Goal: Information Seeking & Learning: Compare options

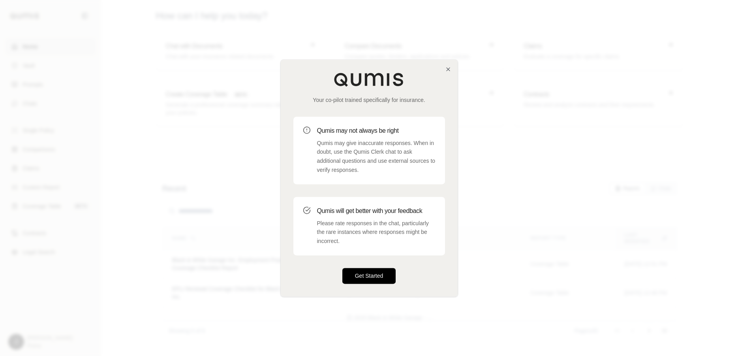
click at [370, 275] on button "Get Started" at bounding box center [369, 276] width 54 height 16
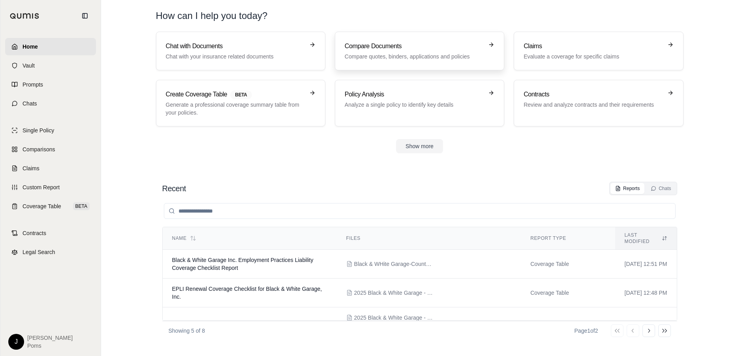
click at [376, 51] on div "Compare Documents Compare quotes, binders, applications and policies" at bounding box center [414, 50] width 139 height 19
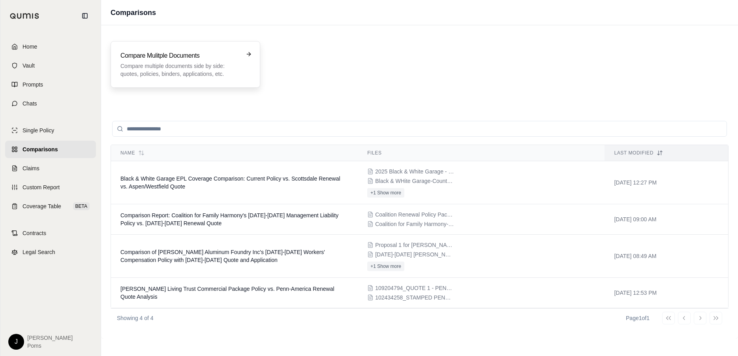
click at [224, 53] on h3 "Compare Mulitple Documents" at bounding box center [179, 55] width 119 height 9
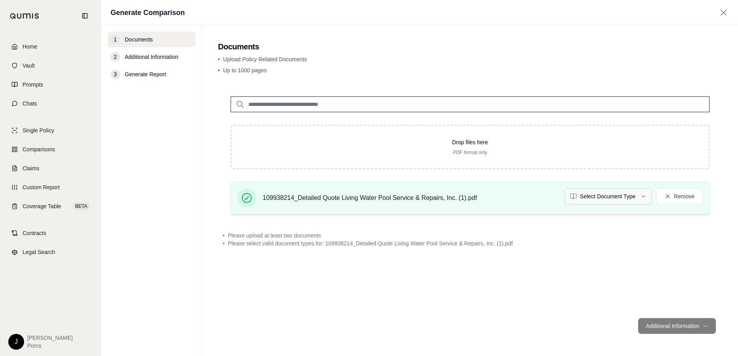
click at [622, 203] on html "Home Vault Prompts Chats Single Policy Comparisons Claims Custom Report Coverag…" at bounding box center [369, 178] width 738 height 356
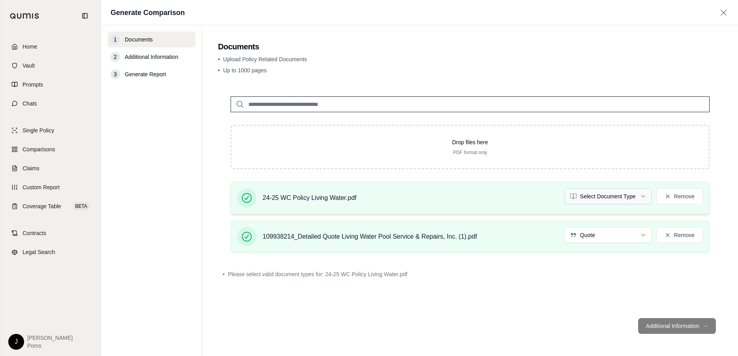
click at [627, 200] on html "Home Vault Prompts Chats Single Policy Comparisons Claims Custom Report Coverag…" at bounding box center [369, 178] width 738 height 356
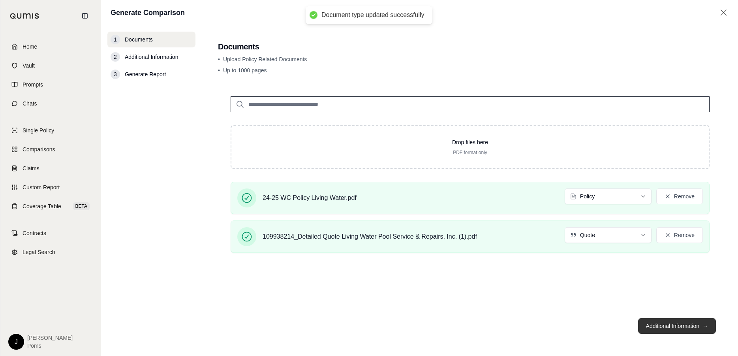
click at [685, 323] on button "Additional Information →" at bounding box center [677, 326] width 78 height 16
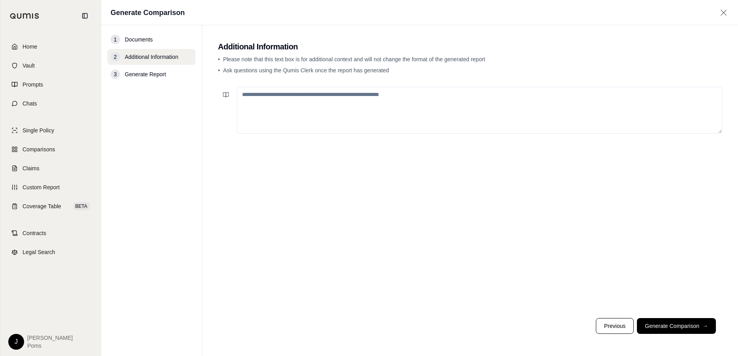
click at [366, 100] on textarea at bounding box center [479, 110] width 485 height 47
click at [684, 326] on button "Generate Comparison →" at bounding box center [676, 326] width 79 height 16
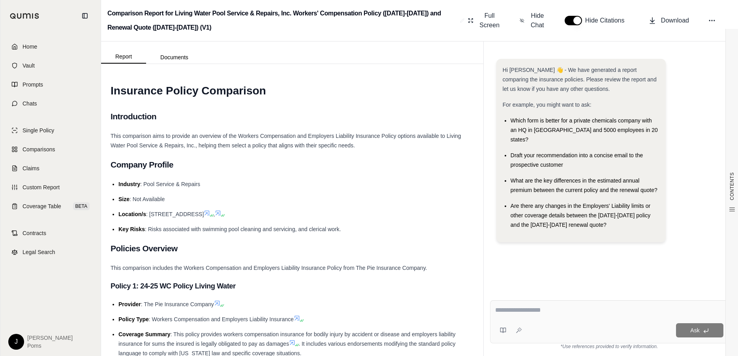
click at [537, 312] on textarea at bounding box center [609, 309] width 228 height 9
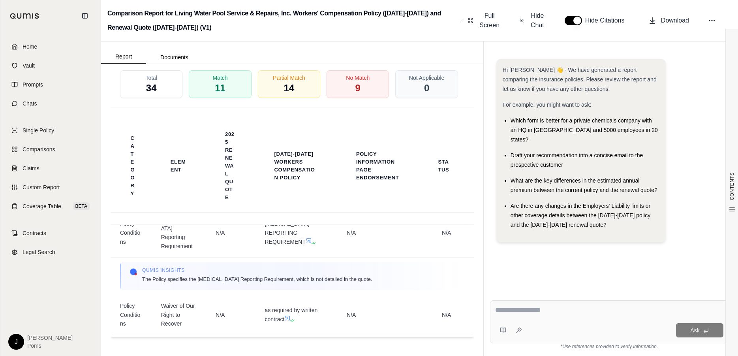
scroll to position [2093, 0]
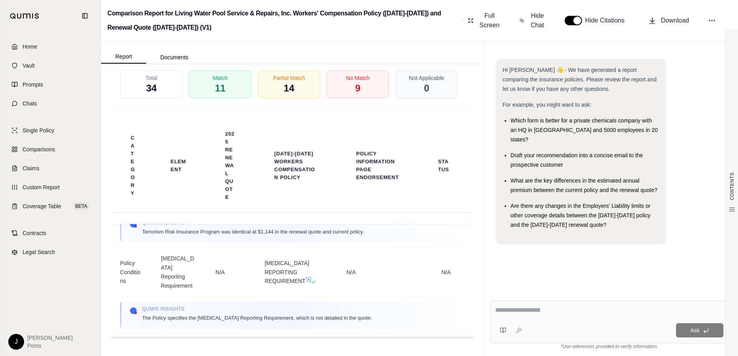
click at [543, 311] on textarea at bounding box center [609, 309] width 228 height 9
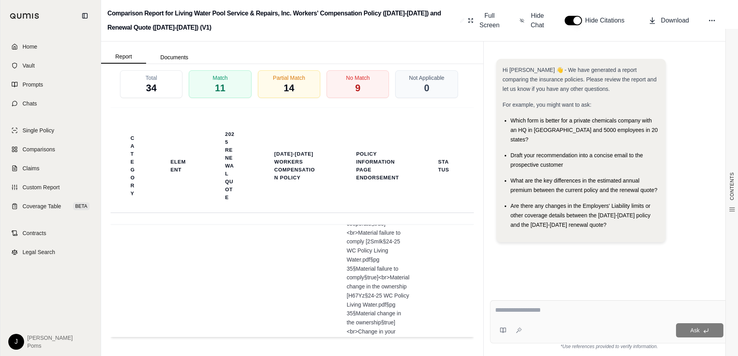
scroll to position [6069, 0]
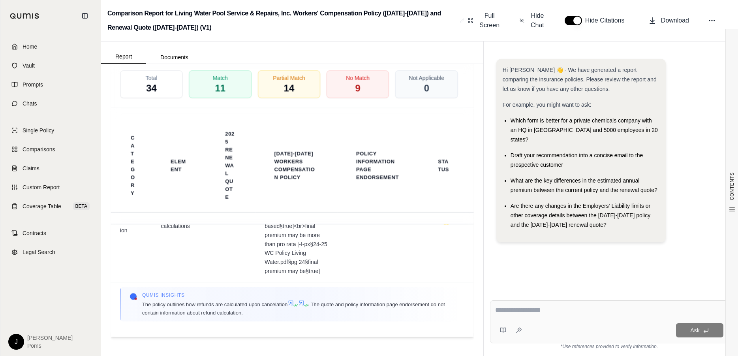
click at [503, 313] on textarea at bounding box center [609, 309] width 228 height 9
type textarea "**********"
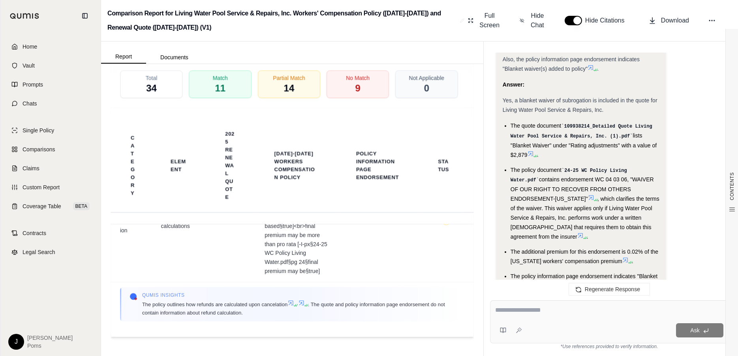
click at [517, 308] on textarea at bounding box center [609, 309] width 228 height 9
type textarea "**********"
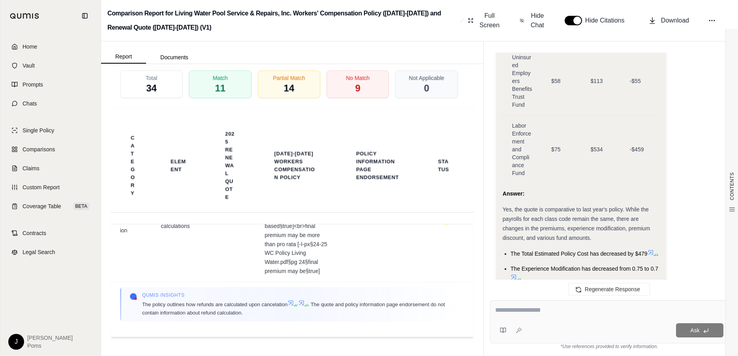
scroll to position [2799, 0]
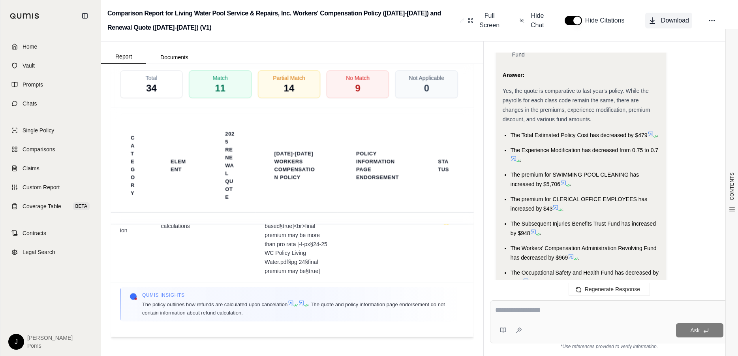
click at [678, 21] on span "Download" at bounding box center [675, 20] width 28 height 9
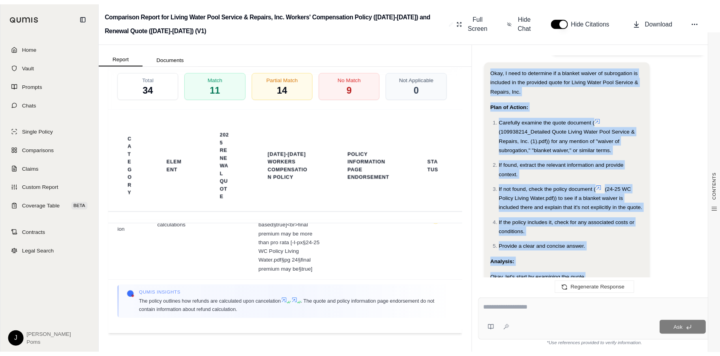
scroll to position [94, 0]
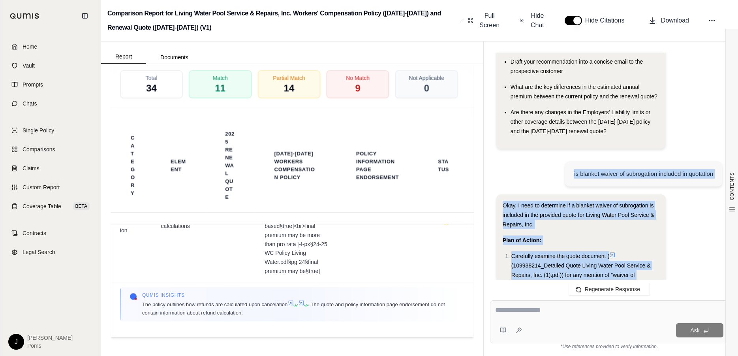
drag, startPoint x: 574, startPoint y: 274, endPoint x: 495, endPoint y: 164, distance: 135.2
click at [495, 164] on div "Hi [PERSON_NAME] 👋 - We have generated a report comparing the insurance policie…" at bounding box center [609, 170] width 239 height 235
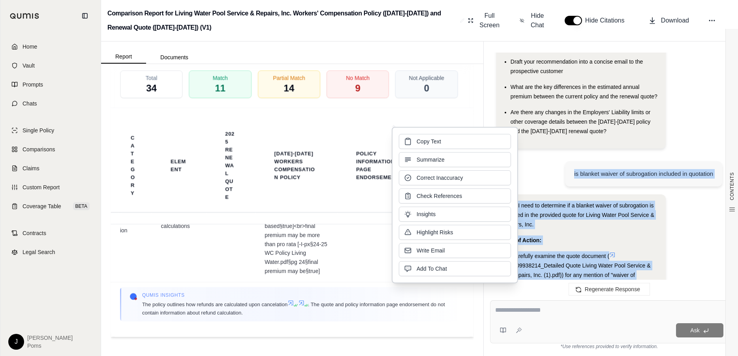
copy div "is blanket waiver of subrogation included in quotation Okay, I need to determin…"
